Goal: Find specific page/section: Find specific page/section

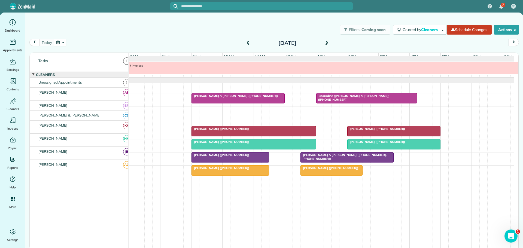
scroll to position [6, 0]
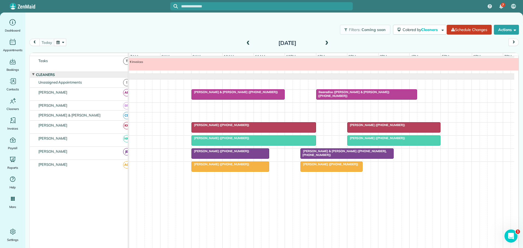
click at [247, 94] on span "[PERSON_NAME] & [PERSON_NAME] ([PHONE_NUMBER])" at bounding box center [234, 92] width 87 height 4
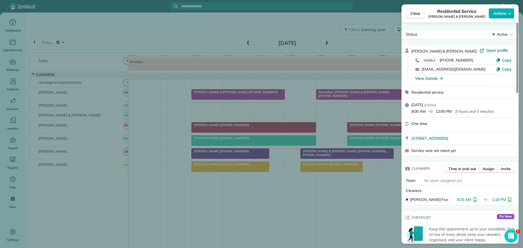
drag, startPoint x: 416, startPoint y: 11, endPoint x: 412, endPoint y: 11, distance: 3.3
click at [415, 11] on span "Close" at bounding box center [415, 13] width 10 height 5
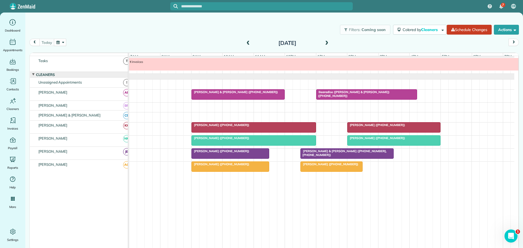
click at [252, 93] on div "[PERSON_NAME] & [PERSON_NAME] ([PHONE_NUMBER])" at bounding box center [238, 92] width 90 height 4
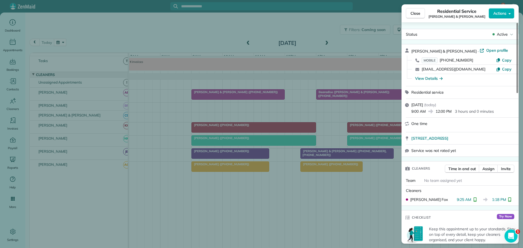
click at [415, 12] on span "Close" at bounding box center [415, 13] width 10 height 5
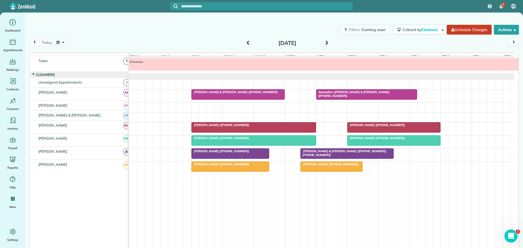
click at [352, 94] on span "Bearadise ([PERSON_NAME] & [PERSON_NAME]) ([PHONE_NUMBER])" at bounding box center [353, 94] width 74 height 8
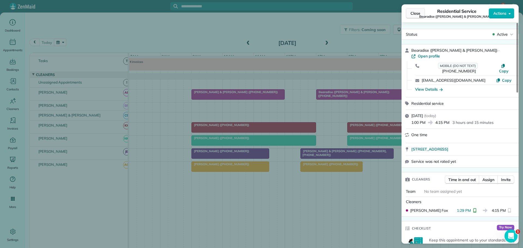
click at [414, 11] on span "Close" at bounding box center [415, 13] width 10 height 5
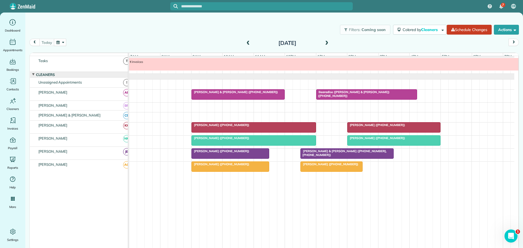
click at [263, 127] on div "[PERSON_NAME] ([PHONE_NUMBER])" at bounding box center [253, 125] width 121 height 4
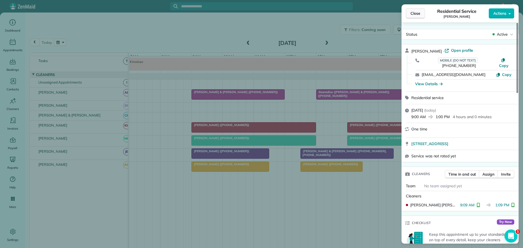
click at [413, 13] on span "Close" at bounding box center [415, 13] width 10 height 5
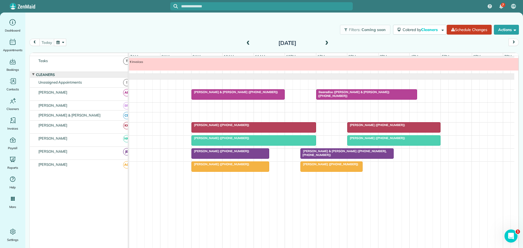
click at [369, 126] on span "[PERSON_NAME] ([PHONE_NUMBER])" at bounding box center [376, 125] width 58 height 4
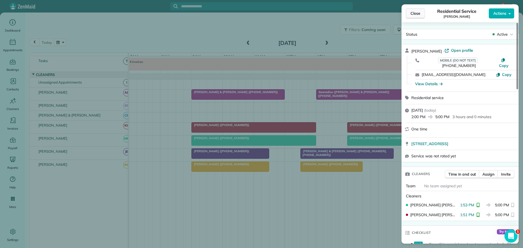
click at [413, 14] on span "Close" at bounding box center [415, 13] width 10 height 5
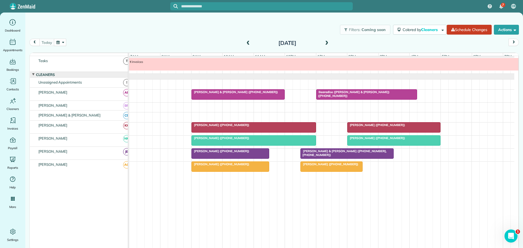
click at [244, 140] on span "[PERSON_NAME] ([PHONE_NUMBER])" at bounding box center [220, 138] width 58 height 4
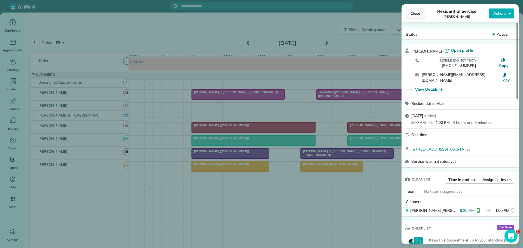
click at [417, 12] on span "Close" at bounding box center [415, 13] width 10 height 5
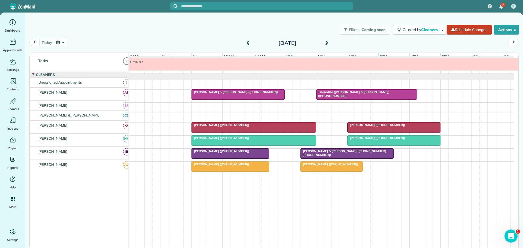
click at [247, 153] on div "[PERSON_NAME] ([PHONE_NUMBER])" at bounding box center [230, 151] width 74 height 4
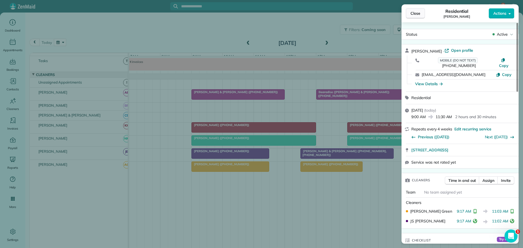
click at [415, 13] on span "Close" at bounding box center [415, 13] width 10 height 5
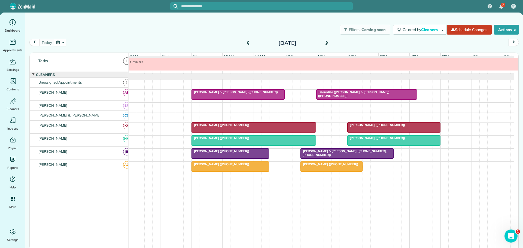
click at [324, 153] on span "[PERSON_NAME] & [PERSON_NAME] ([PHONE_NUMBER], [PHONE_NUMBER])" at bounding box center [343, 153] width 86 height 8
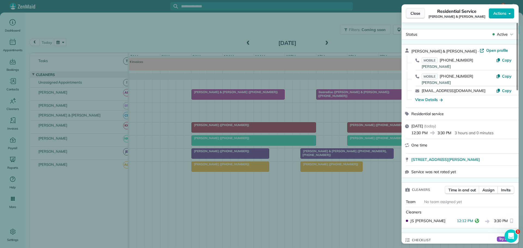
click at [412, 13] on span "Close" at bounding box center [415, 13] width 10 height 5
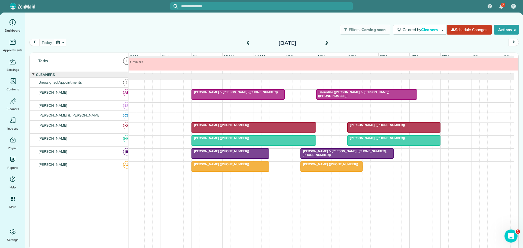
click at [316, 166] on span "[PERSON_NAME] ([PHONE_NUMBER])" at bounding box center [329, 164] width 58 height 4
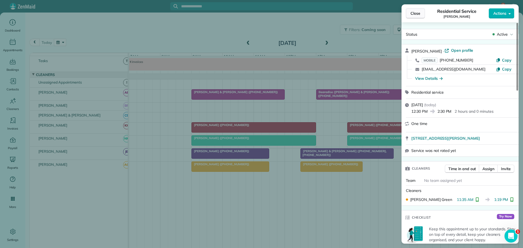
click at [416, 10] on button "Close" at bounding box center [415, 13] width 19 height 10
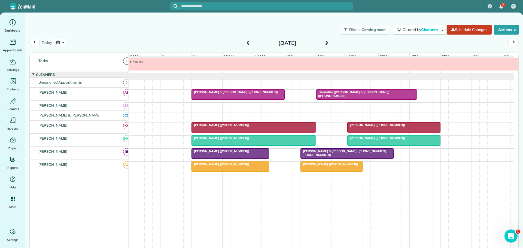
click at [331, 166] on span "[PERSON_NAME] ([PHONE_NUMBER])" at bounding box center [329, 164] width 58 height 4
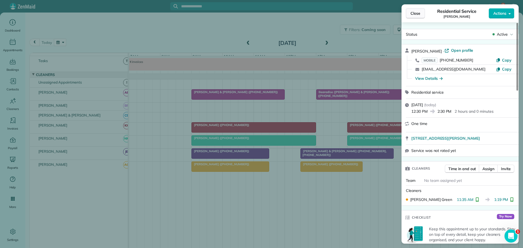
click at [415, 13] on span "Close" at bounding box center [415, 13] width 10 height 5
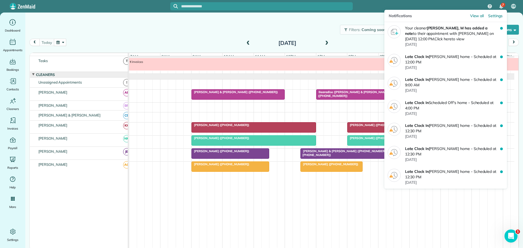
click at [500, 5] on img "7 unread notifications" at bounding box center [501, 6] width 4 height 4
